Goal: Find specific page/section: Find specific page/section

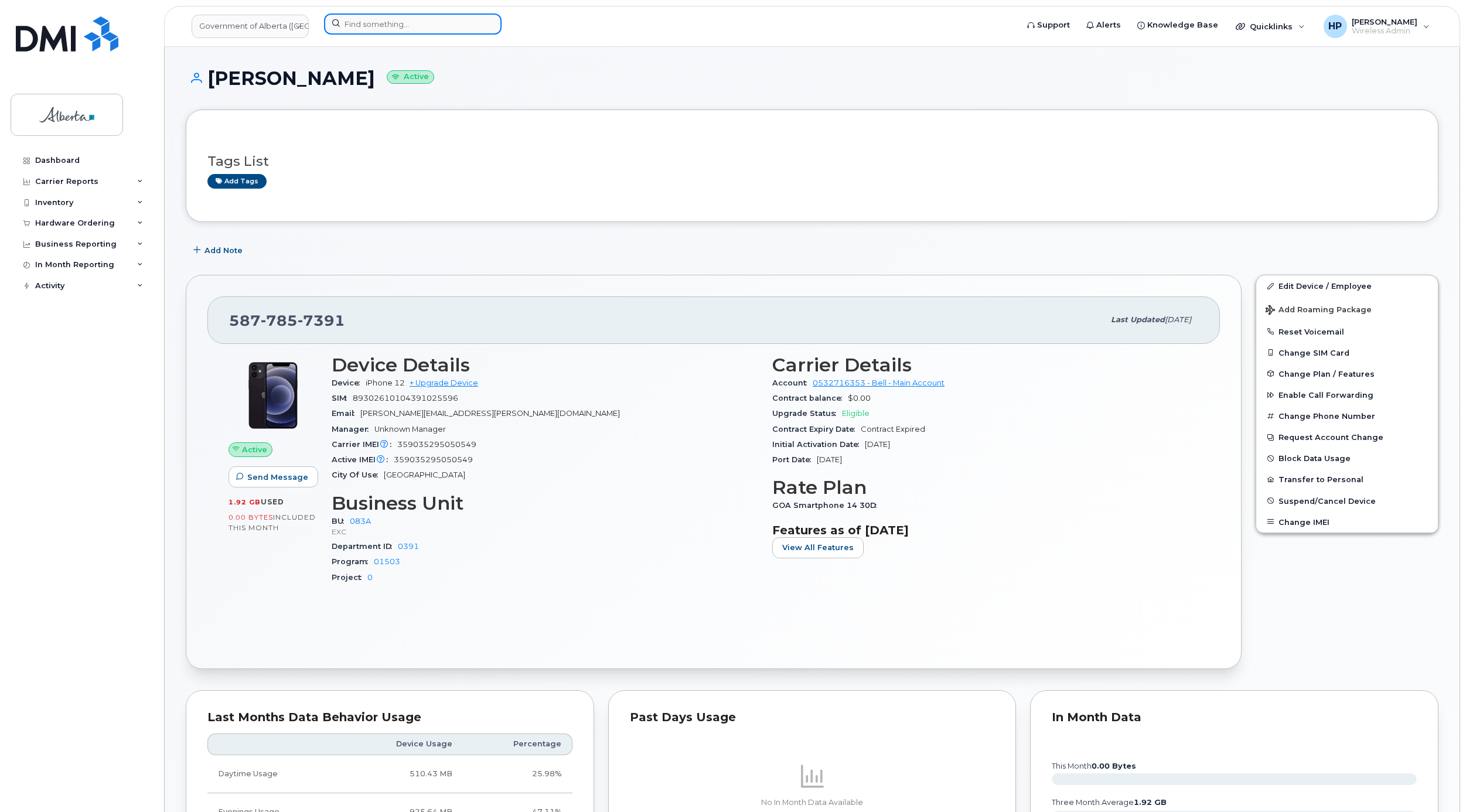
click at [368, 24] on input at bounding box center [413, 24] width 178 height 21
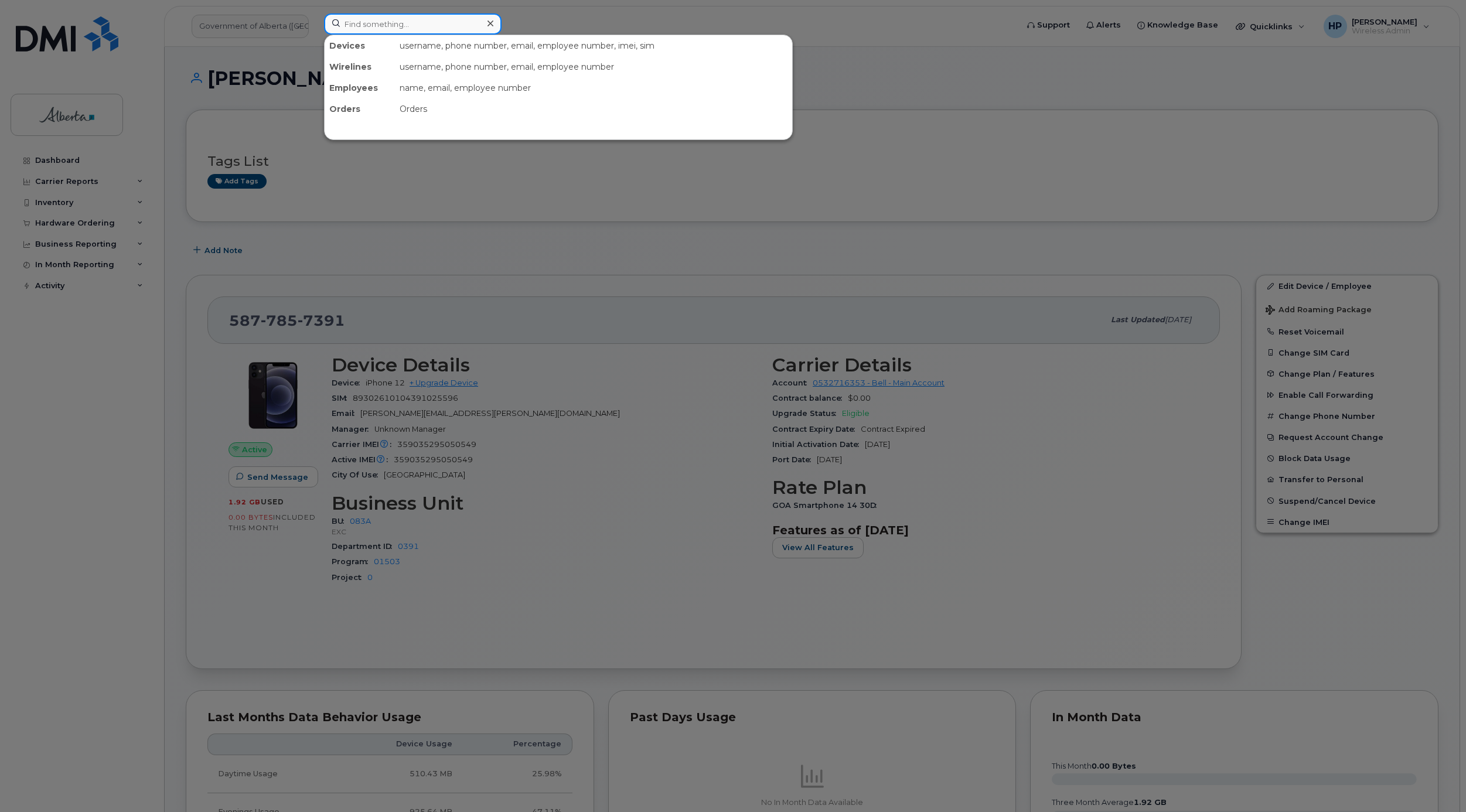
paste input "[PERSON_NAME]"
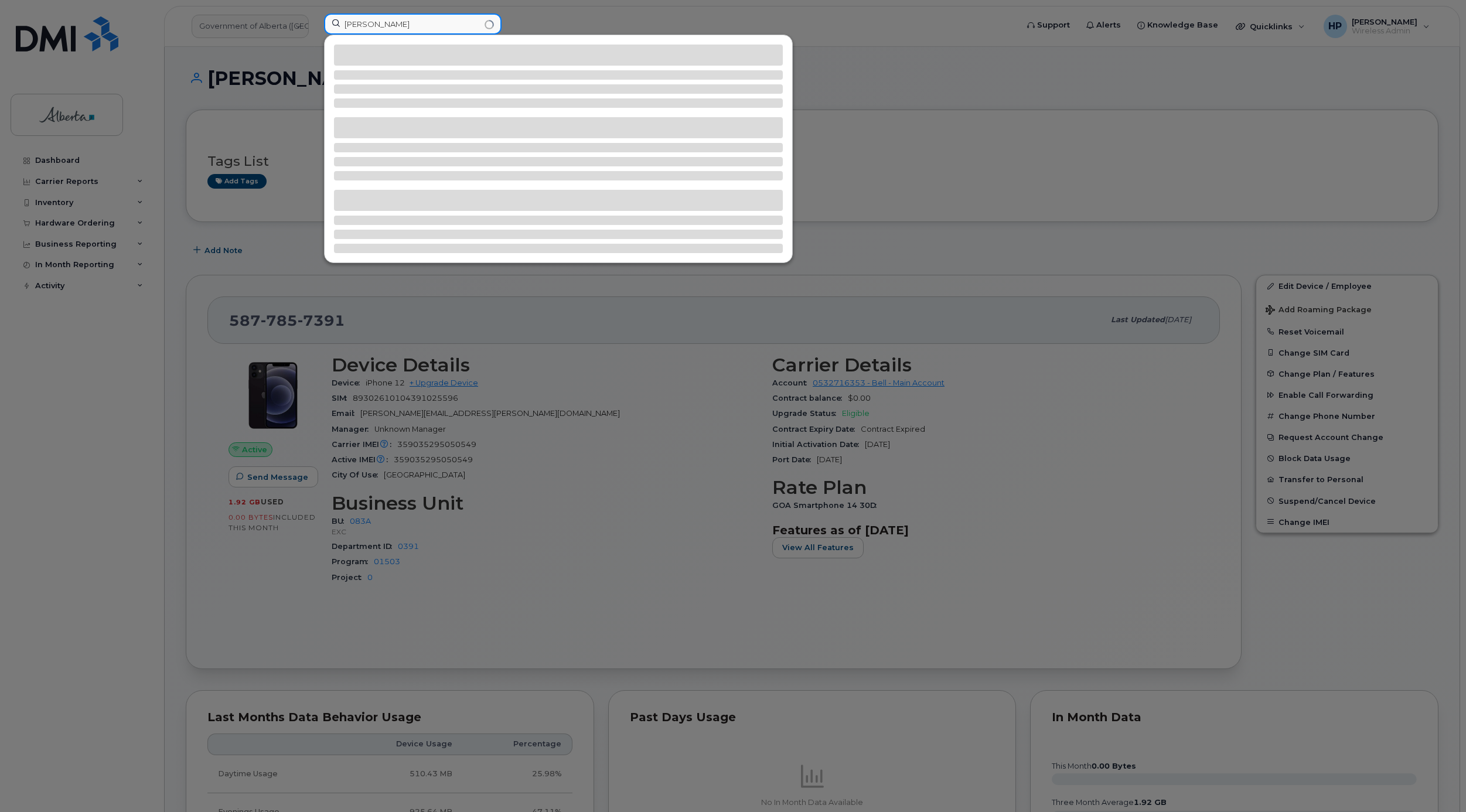
type input "[PERSON_NAME]"
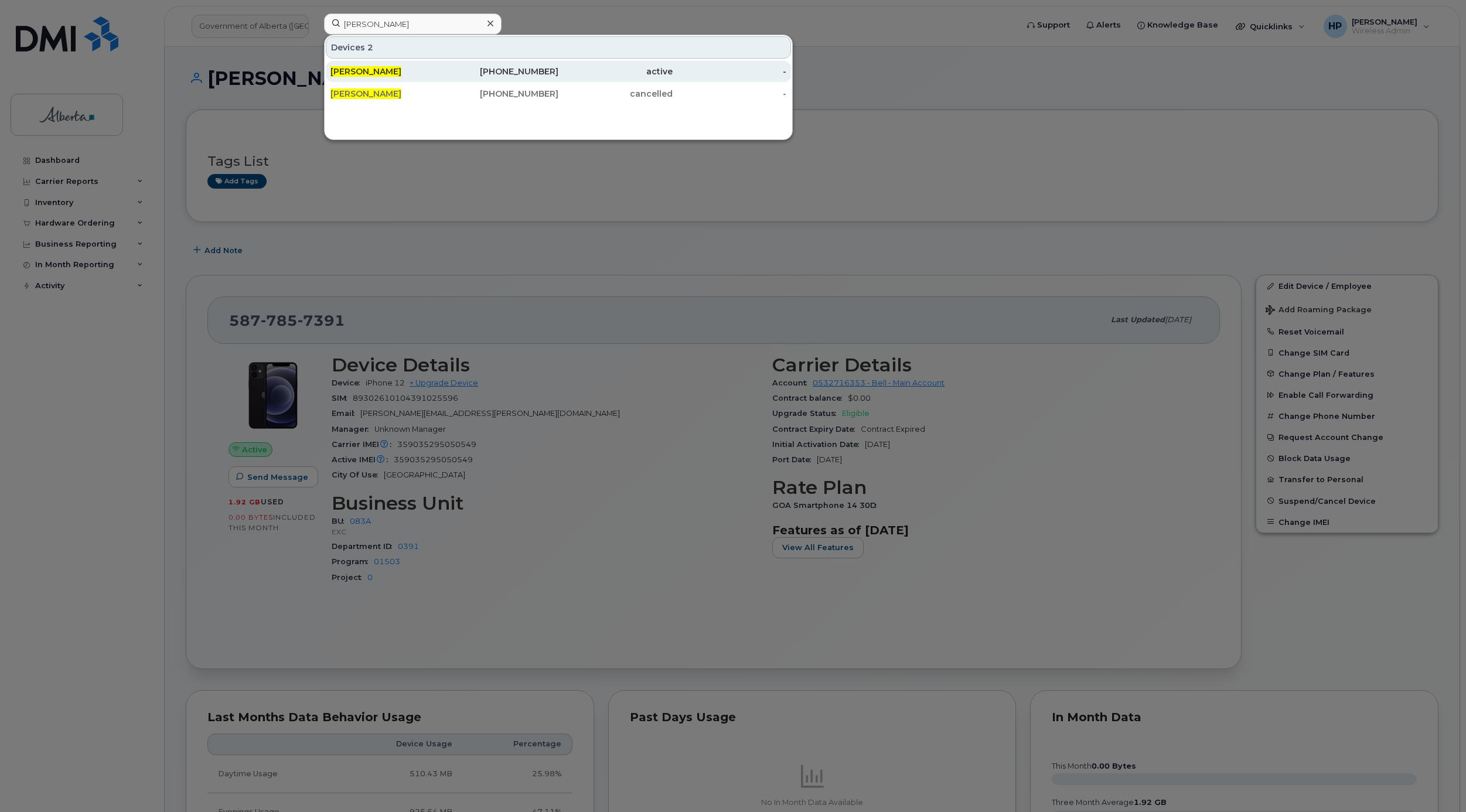
click at [381, 71] on span "[PERSON_NAME]" at bounding box center [366, 71] width 71 height 10
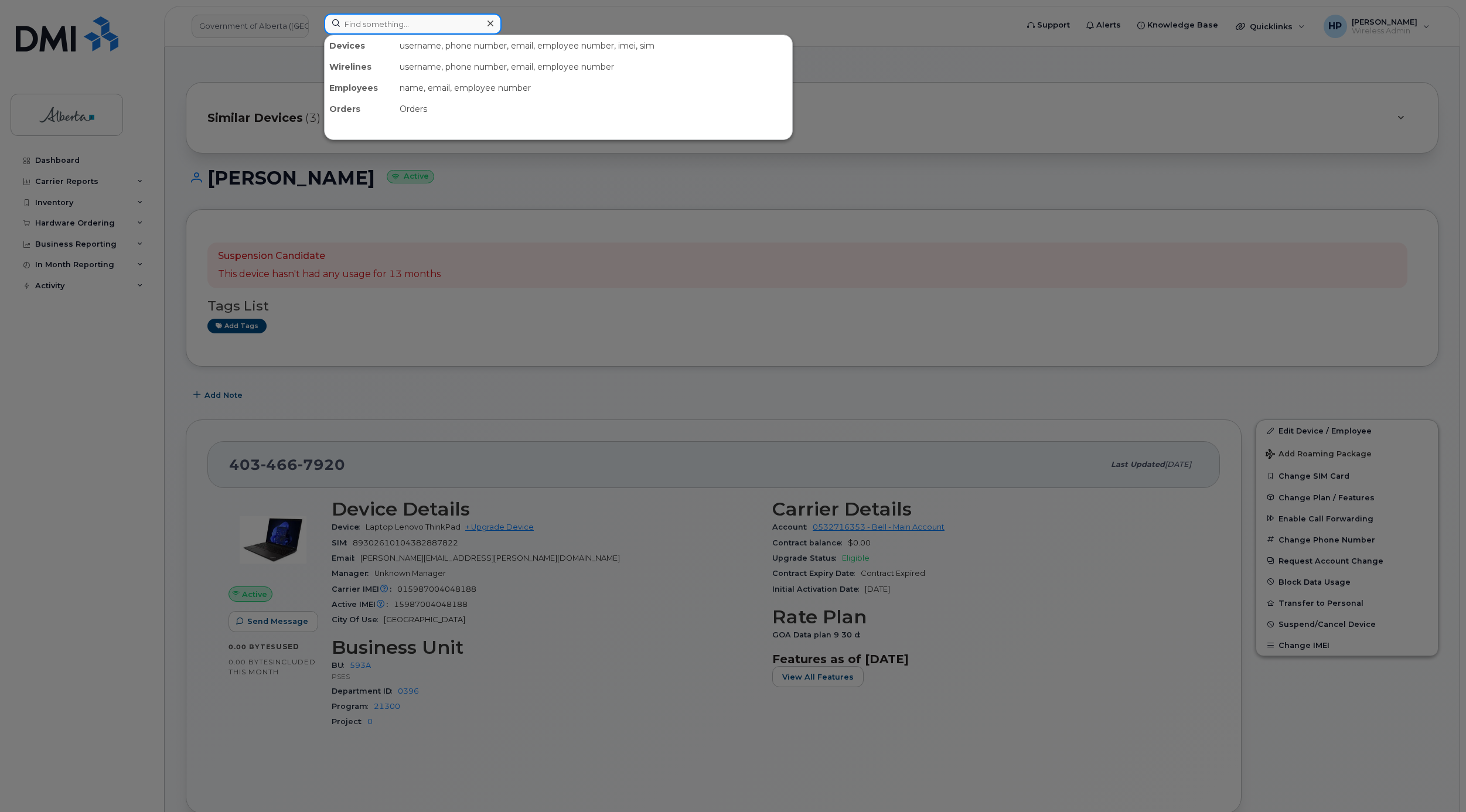
click at [389, 16] on input at bounding box center [413, 24] width 178 height 21
paste input "5875887232"
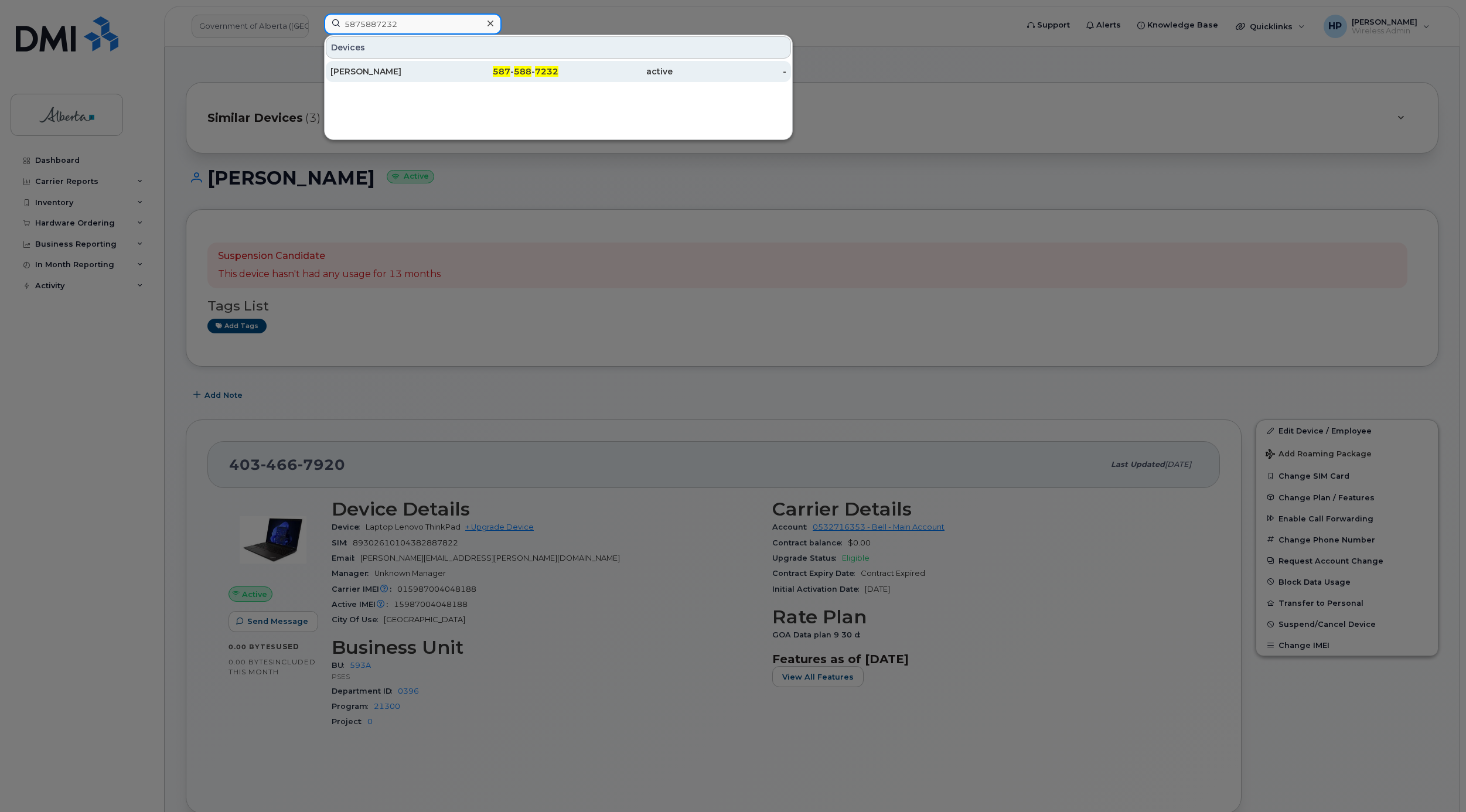
type input "5875887232"
click at [380, 72] on div "Jeff Woodliffe" at bounding box center [387, 71] width 114 height 12
